Goal: Transaction & Acquisition: Obtain resource

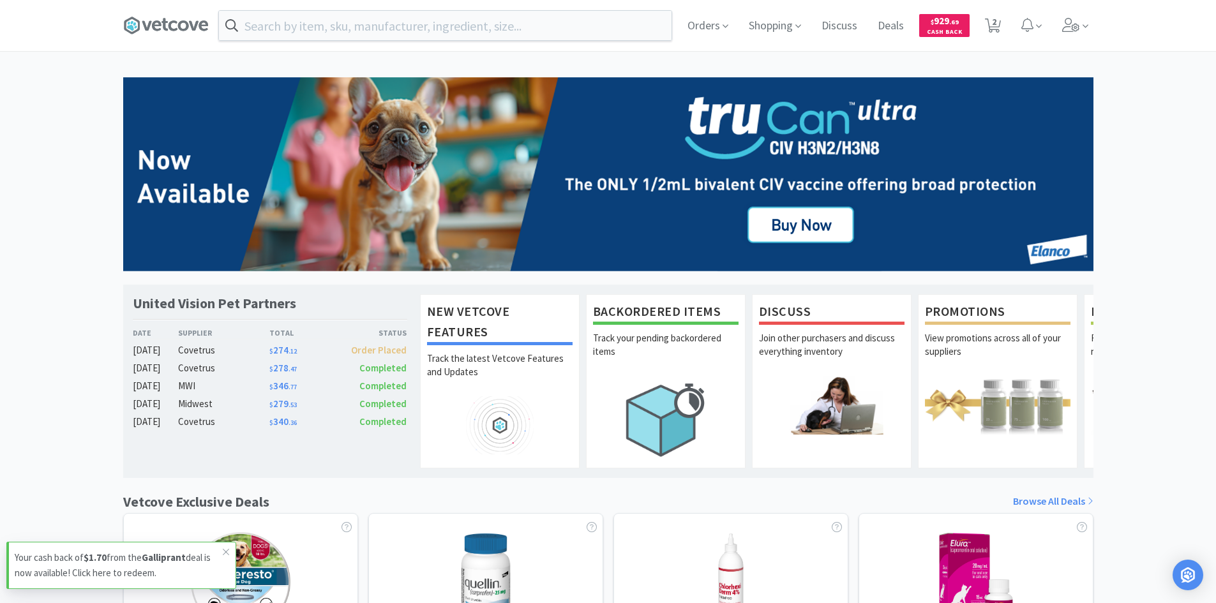
drag, startPoint x: 1115, startPoint y: 181, endPoint x: 1112, endPoint y: 216, distance: 35.8
click at [1115, 181] on div "United Vision Pet Partners Date Supplier Total Status [DATE] Covetrus $ 274 . 1…" at bounding box center [608, 563] width 1216 height 972
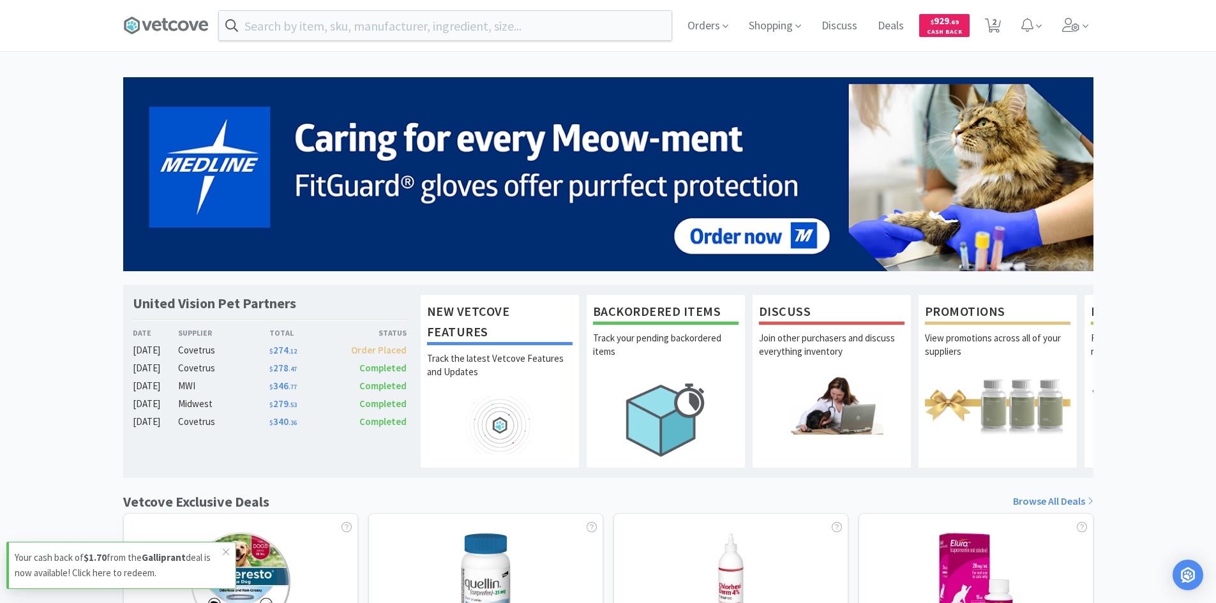
click at [1190, 346] on div "United Vision Pet Partners Date Supplier Total Status [DATE] Covetrus $ 274 . 1…" at bounding box center [608, 563] width 1216 height 972
click at [1162, 240] on div "United Vision Pet Partners Date Supplier Total Status [DATE] Covetrus $ 274 . 1…" at bounding box center [608, 563] width 1216 height 972
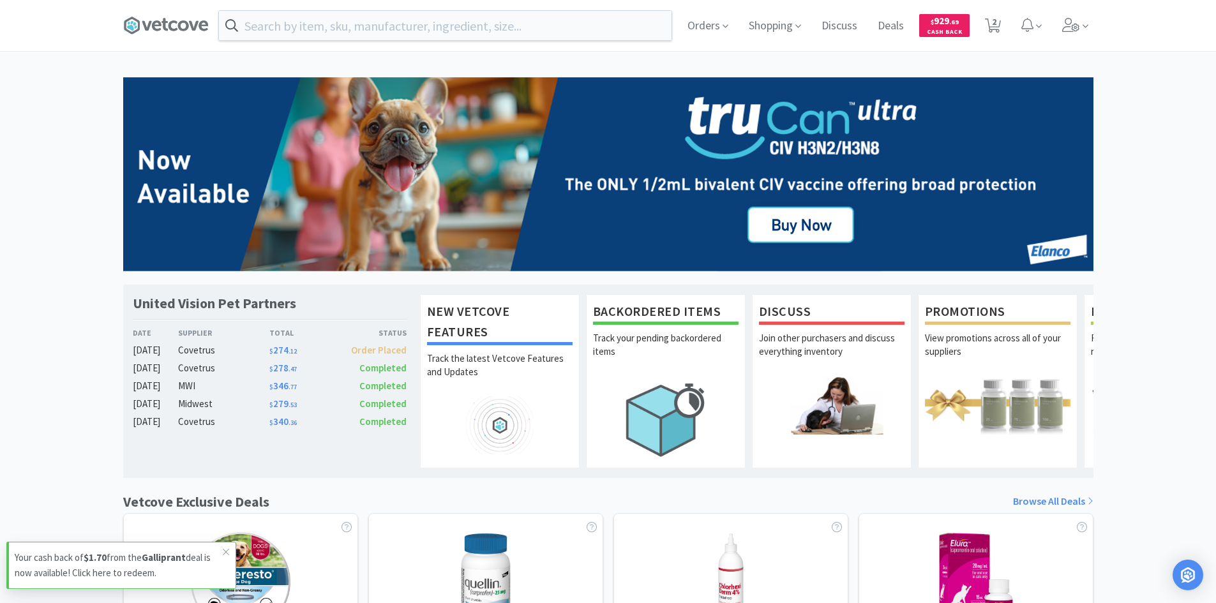
click at [1173, 410] on div "United Vision Pet Partners Date Supplier Total Status [DATE] Covetrus $ 274 . 1…" at bounding box center [608, 563] width 1216 height 972
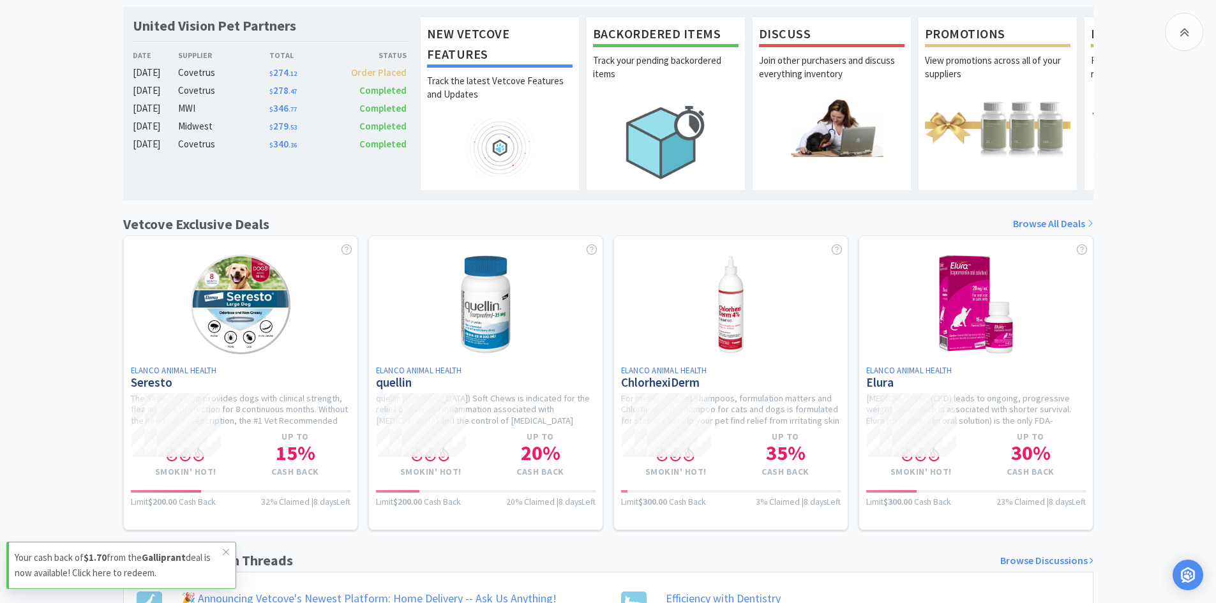
scroll to position [383, 0]
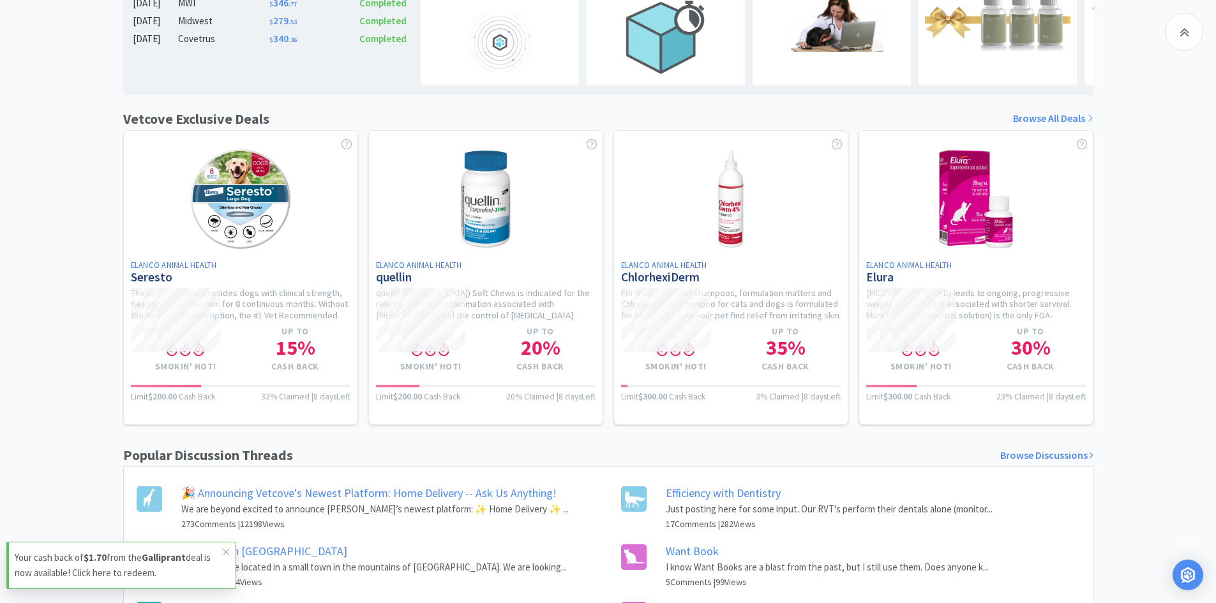
click at [1064, 127] on link "Browse All Deals" at bounding box center [1053, 118] width 80 height 17
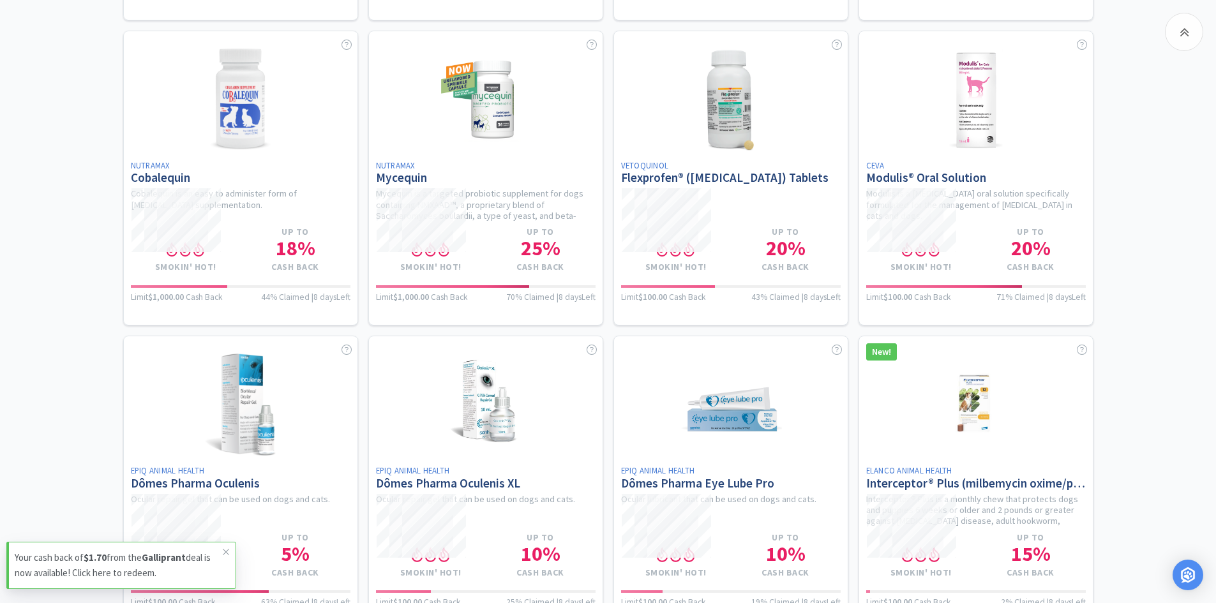
scroll to position [1531, 0]
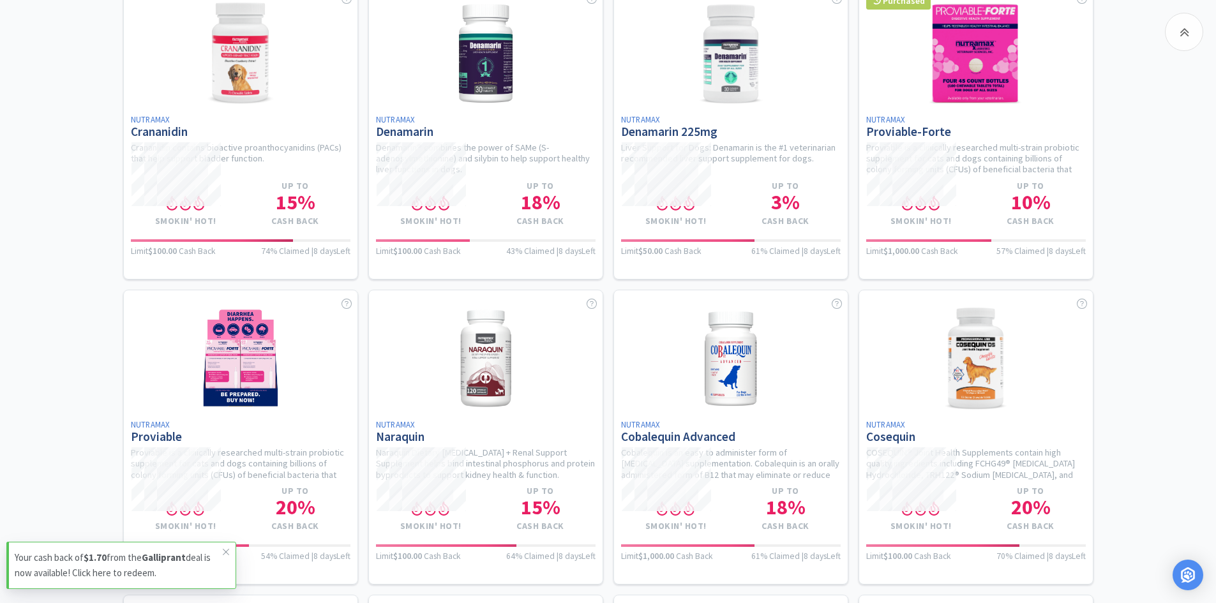
scroll to position [2425, 0]
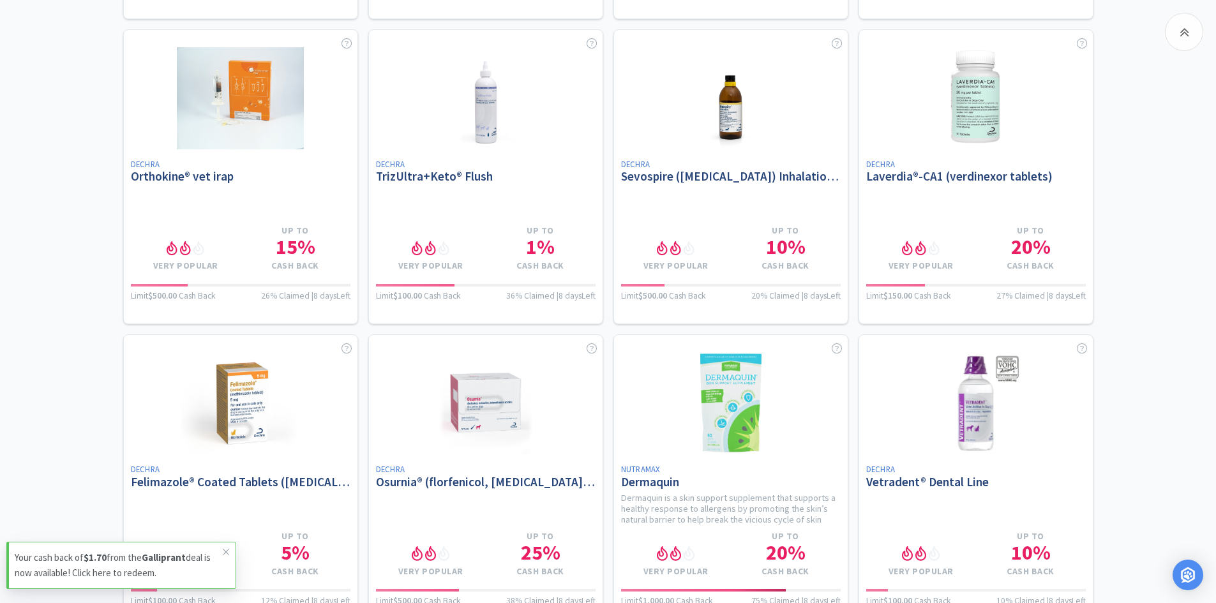
scroll to position [3382, 0]
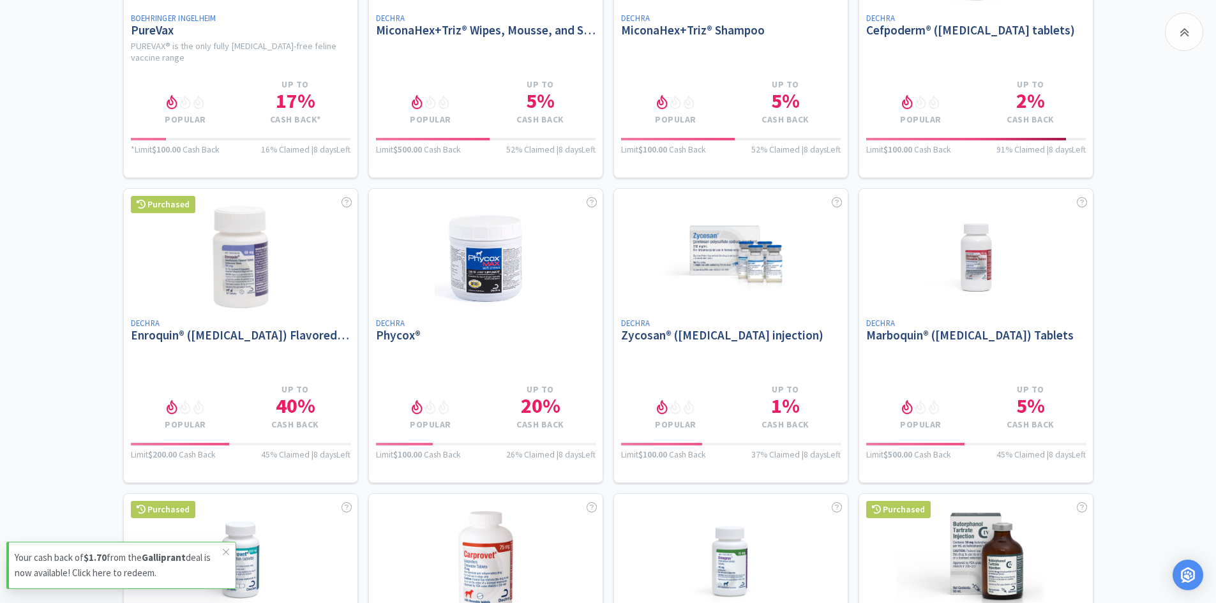
scroll to position [5041, 0]
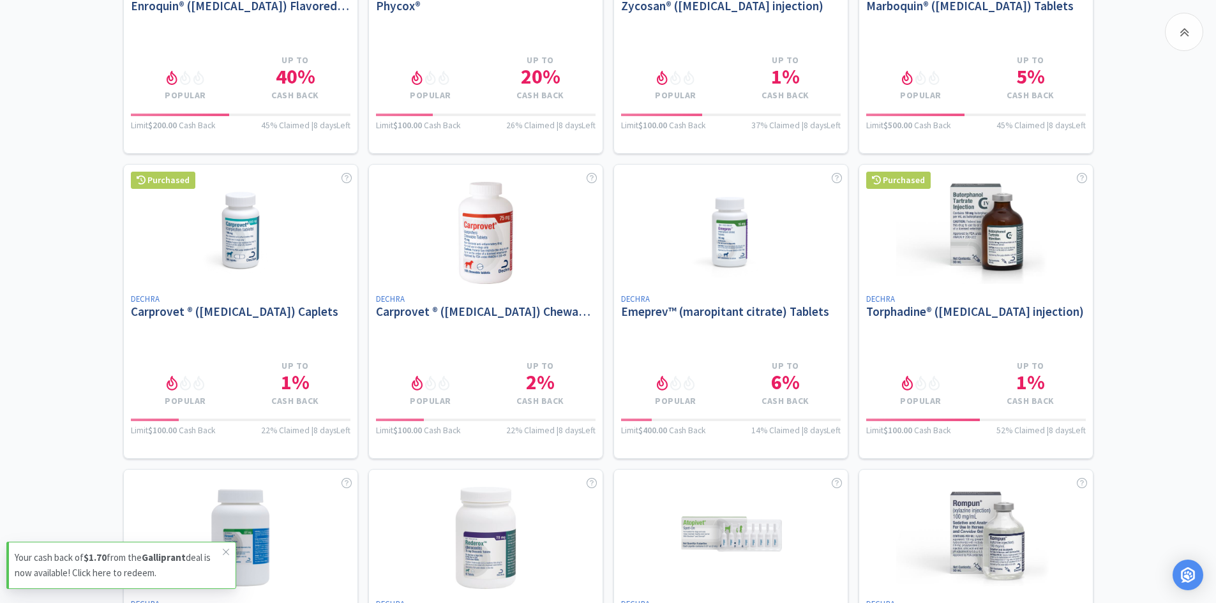
scroll to position [5424, 0]
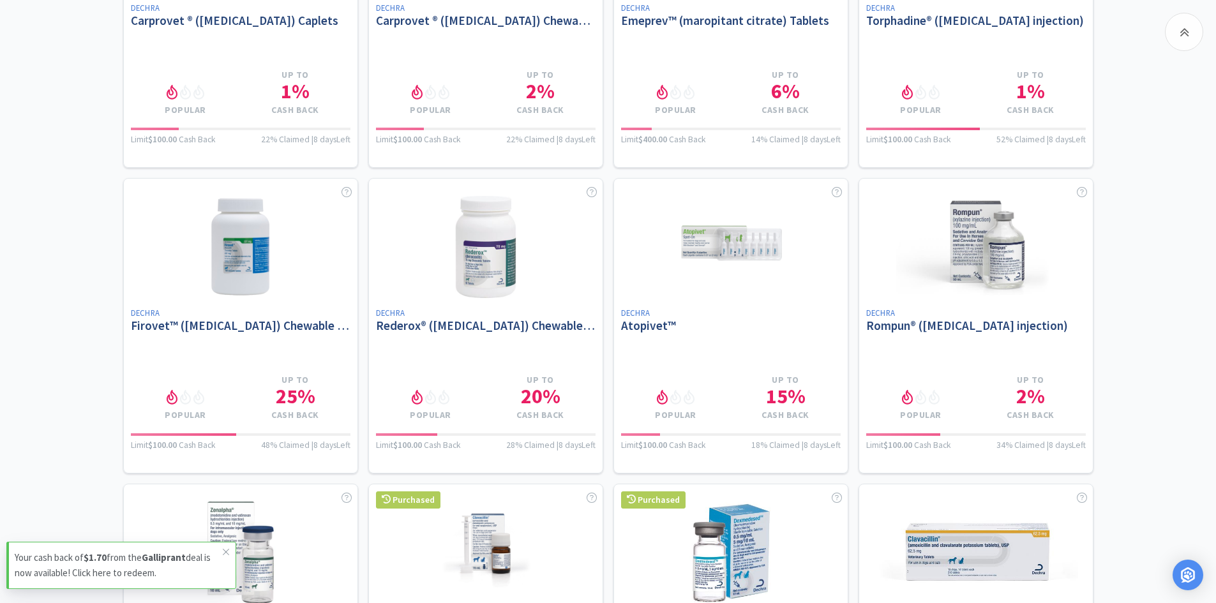
scroll to position [5679, 0]
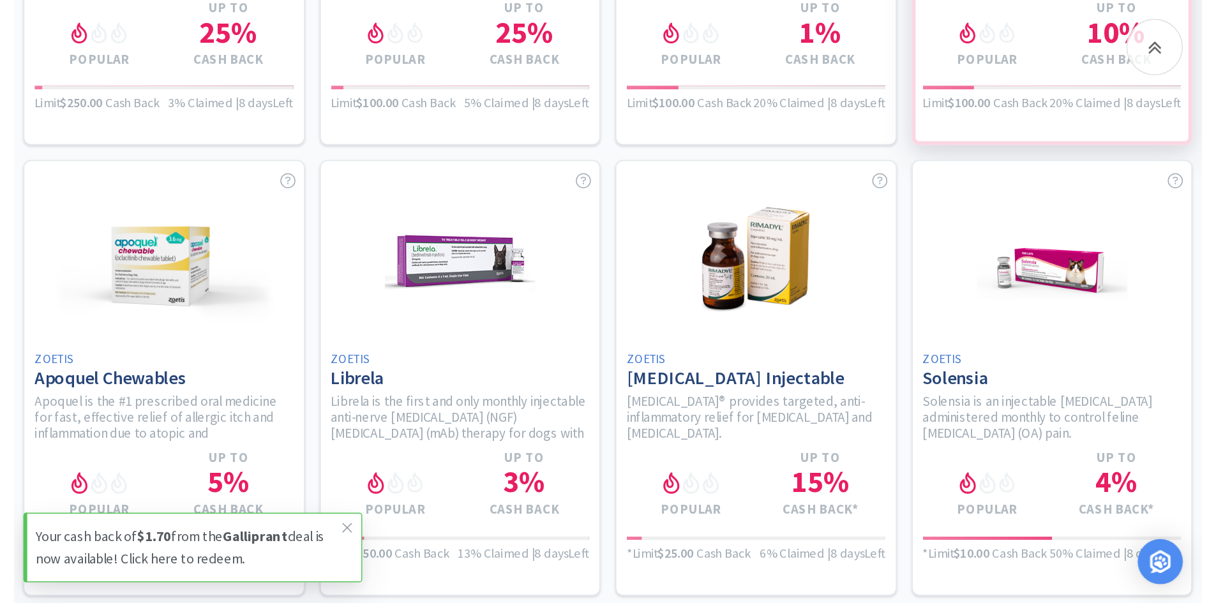
scroll to position [6636, 0]
